Goal: Information Seeking & Learning: Check status

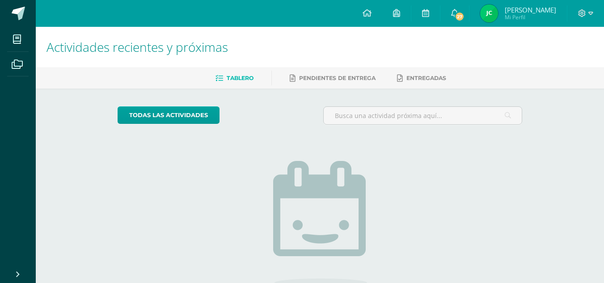
click at [518, 13] on span "[PERSON_NAME]" at bounding box center [530, 9] width 51 height 9
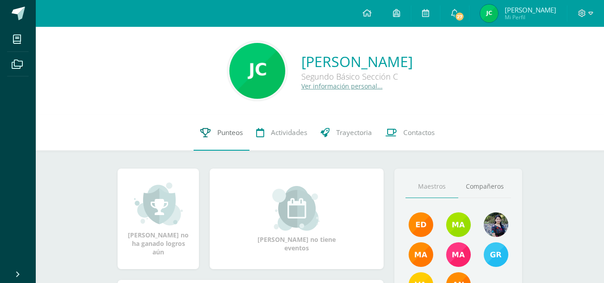
click at [233, 133] on span "Punteos" at bounding box center [229, 132] width 25 height 9
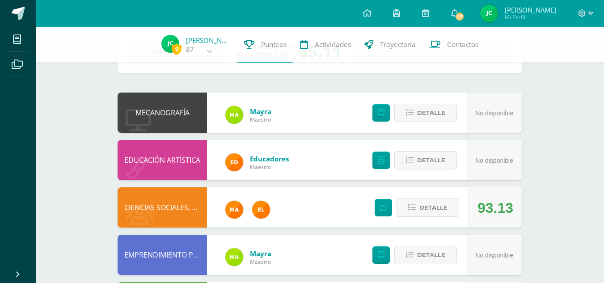
scroll to position [49, 0]
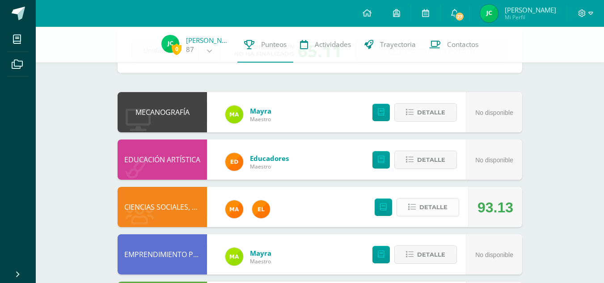
click at [430, 209] on span "Detalle" at bounding box center [434, 207] width 28 height 17
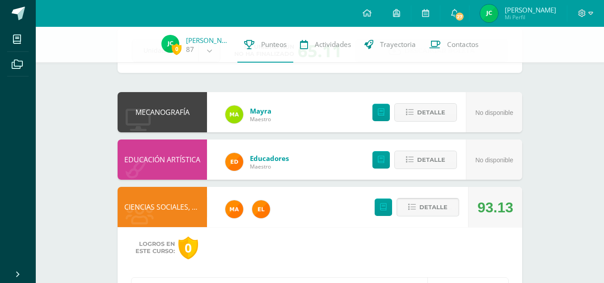
scroll to position [163, 0]
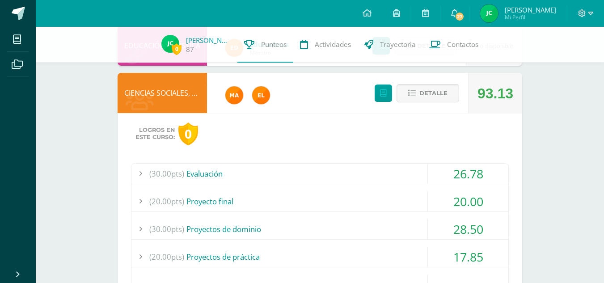
click at [388, 172] on div "(30.00pts) Evaluación" at bounding box center [320, 174] width 377 height 20
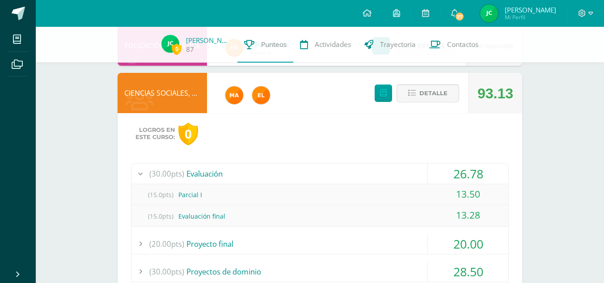
click at [388, 172] on div "(30.00pts) Evaluación" at bounding box center [320, 174] width 377 height 20
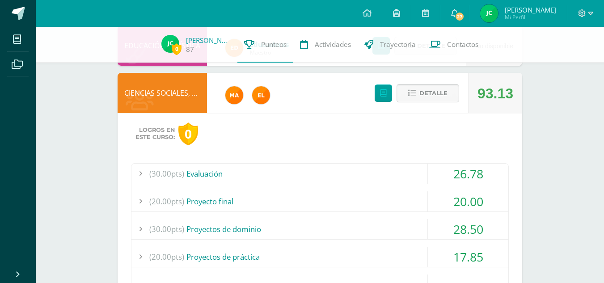
click at [418, 90] on button "Detalle" at bounding box center [428, 93] width 63 height 18
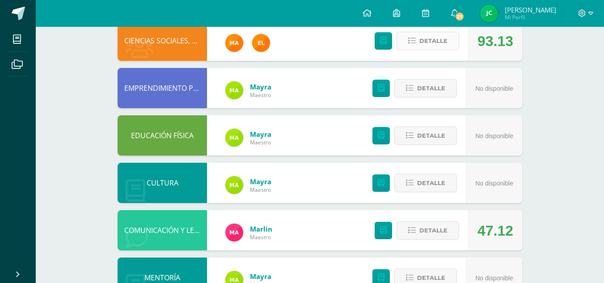
scroll to position [0, 0]
